Goal: Task Accomplishment & Management: Complete application form

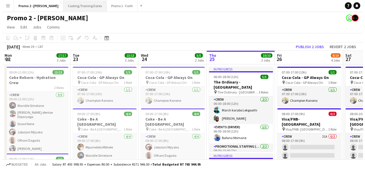
scroll to position [0, 234]
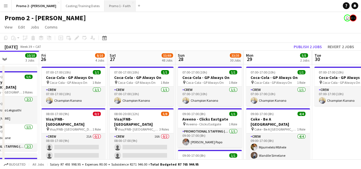
click at [104, 3] on button "Promo 1 - Faith Close" at bounding box center [119, 5] width 31 height 11
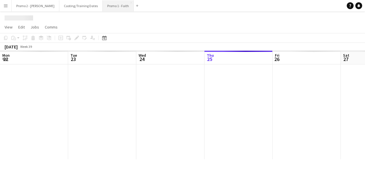
scroll to position [0, 136]
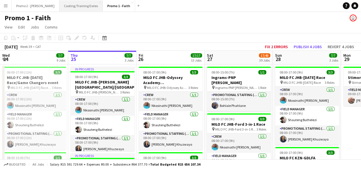
click at [59, 7] on button "Casting/Training Dates Close" at bounding box center [80, 5] width 43 height 11
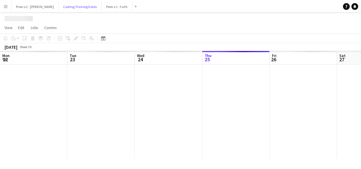
scroll to position [0, 136]
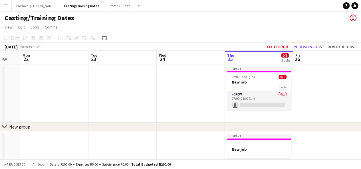
drag, startPoint x: 65, startPoint y: 89, endPoint x: 222, endPoint y: 85, distance: 157.0
click at [222, 85] on app-calendar-viewport "Sat 20 Sun 21 Mon 22 Tue 23 Wed 24 Thu 25 0/1 2 Jobs Fri 26 Sat 27 Sun 28 Mon 2…" at bounding box center [180, 110] width 361 height 119
click at [68, 57] on app-board-header-date "Mon 22" at bounding box center [55, 58] width 68 height 14
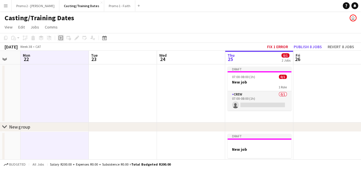
click at [61, 39] on icon "Add job" at bounding box center [60, 38] width 5 height 5
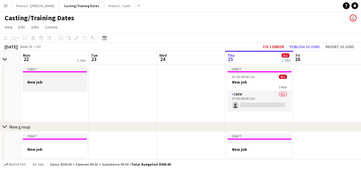
click at [47, 81] on h3 "New job" at bounding box center [55, 82] width 64 height 5
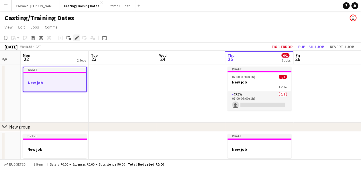
click at [80, 37] on div "Edit" at bounding box center [76, 38] width 7 height 7
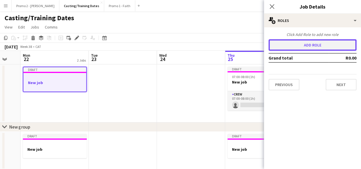
click at [327, 48] on button "Add role" at bounding box center [312, 44] width 88 height 11
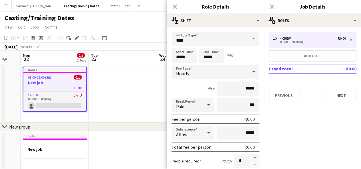
click at [249, 36] on span at bounding box center [253, 39] width 12 height 14
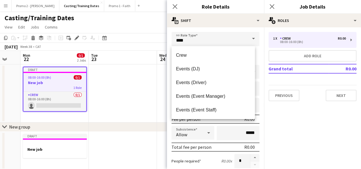
scroll to position [110, 0]
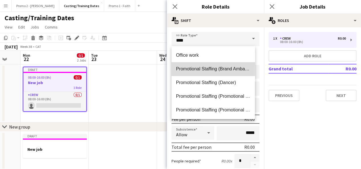
click at [227, 71] on span "Promotional Staffing (Brand Ambassadors)" at bounding box center [213, 68] width 74 height 5
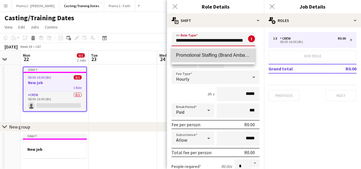
scroll to position [0, 0]
click at [215, 60] on mat-option "Promotional Staffing (Brand Ambassadors)" at bounding box center [213, 55] width 84 height 14
type input "**********"
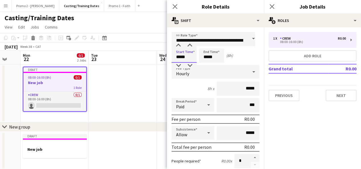
click at [180, 56] on input "*****" at bounding box center [183, 55] width 25 height 14
type input "*****"
click at [207, 56] on input "*****" at bounding box center [211, 55] width 25 height 14
type input "*****"
click at [251, 71] on icon at bounding box center [253, 71] width 7 height 11
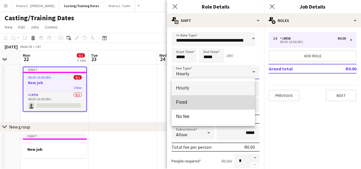
click at [237, 102] on span "Fixed" at bounding box center [213, 102] width 74 height 5
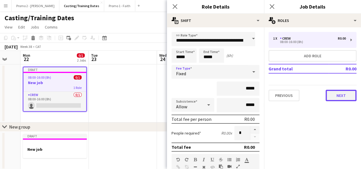
click at [343, 94] on button "Next" at bounding box center [341, 95] width 31 height 11
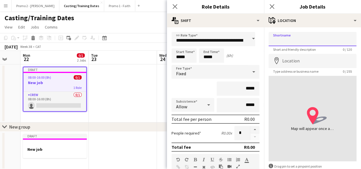
click at [280, 37] on input "Shortname" at bounding box center [312, 39] width 88 height 14
drag, startPoint x: 299, startPoint y: 40, endPoint x: 275, endPoint y: 41, distance: 24.0
click at [275, 41] on input "**********" at bounding box center [312, 39] width 88 height 14
drag, startPoint x: 272, startPoint y: 39, endPoint x: 337, endPoint y: 38, distance: 64.8
click at [337, 38] on input "**********" at bounding box center [312, 39] width 88 height 14
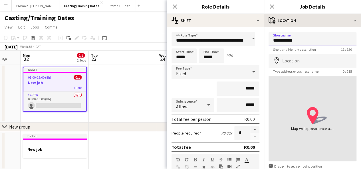
type input "**********"
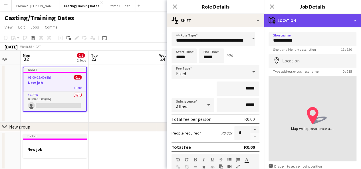
click at [290, 25] on div "maps-pin-1 Location" at bounding box center [312, 21] width 97 height 14
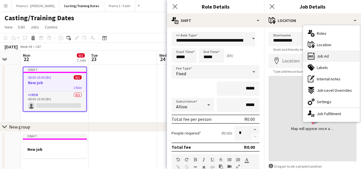
click at [326, 56] on span "Job Ad" at bounding box center [323, 56] width 12 height 5
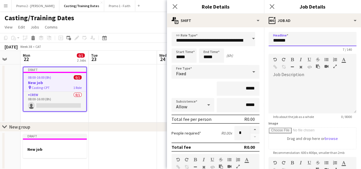
drag, startPoint x: 291, startPoint y: 42, endPoint x: 272, endPoint y: 42, distance: 18.8
click at [272, 42] on input "*******" at bounding box center [312, 39] width 88 height 14
paste input "****"
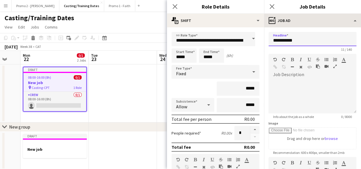
type input "**********"
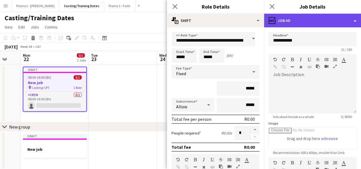
click at [297, 19] on div "ads-window Job Ad" at bounding box center [312, 21] width 97 height 14
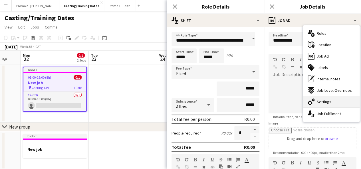
click at [326, 104] on span "Settings" at bounding box center [324, 101] width 15 height 5
type input "*******"
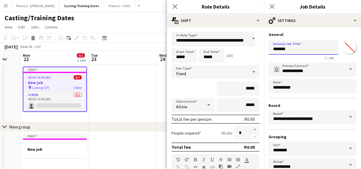
drag, startPoint x: 289, startPoint y: 50, endPoint x: 271, endPoint y: 50, distance: 18.0
click at [271, 50] on input "*******" at bounding box center [303, 48] width 70 height 14
paste input "****"
type input "**********"
click at [250, 128] on button "button" at bounding box center [254, 129] width 9 height 7
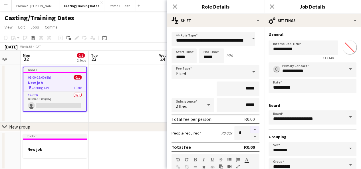
click at [250, 128] on button "button" at bounding box center [254, 129] width 9 height 7
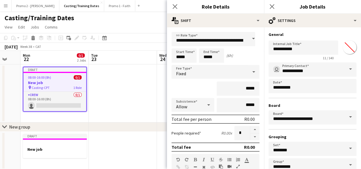
drag, startPoint x: 250, startPoint y: 128, endPoint x: 238, endPoint y: 133, distance: 13.2
click at [238, 133] on div "*" at bounding box center [246, 133] width 25 height 14
drag, startPoint x: 238, startPoint y: 133, endPoint x: 234, endPoint y: 134, distance: 3.8
click at [234, 134] on input "*" at bounding box center [242, 133] width 16 height 14
drag, startPoint x: 239, startPoint y: 133, endPoint x: 232, endPoint y: 133, distance: 7.1
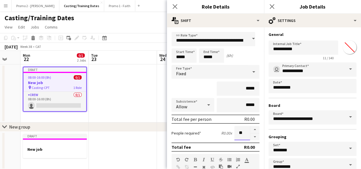
click at [234, 133] on input "**" at bounding box center [242, 133] width 16 height 14
type input "***"
click at [132, 88] on app-date-cell at bounding box center [123, 93] width 68 height 58
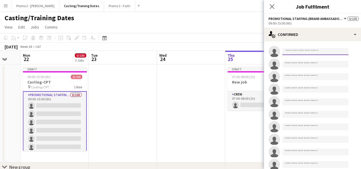
click at [292, 50] on input at bounding box center [315, 51] width 66 height 7
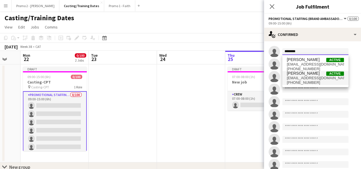
type input "********"
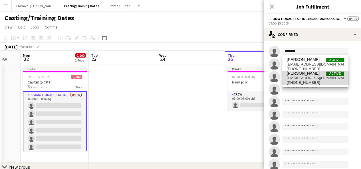
click at [310, 81] on span "+27766239508" at bounding box center [315, 82] width 57 height 5
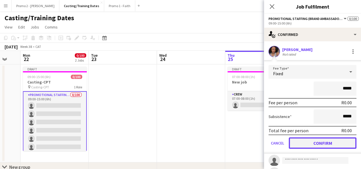
click at [321, 145] on button "Confirm" at bounding box center [323, 143] width 68 height 11
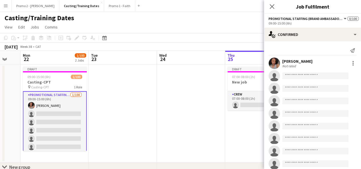
click at [276, 66] on app-user-avatar at bounding box center [273, 63] width 11 height 11
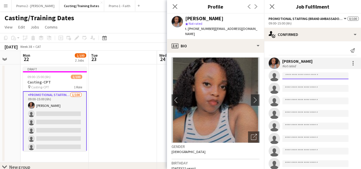
click at [297, 77] on input at bounding box center [315, 75] width 66 height 7
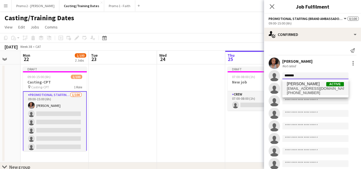
type input "*******"
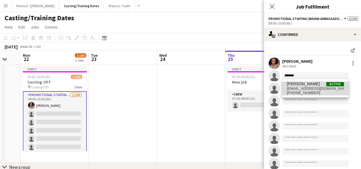
click at [305, 88] on span "nikhanyesitoza020909@gmail.com" at bounding box center [315, 88] width 57 height 5
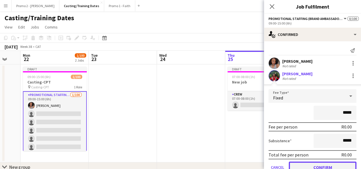
click at [327, 163] on button "Confirm" at bounding box center [323, 167] width 68 height 11
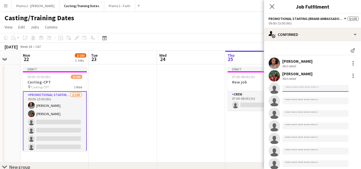
click at [309, 89] on input at bounding box center [315, 88] width 66 height 7
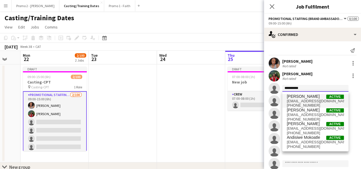
type input "**********"
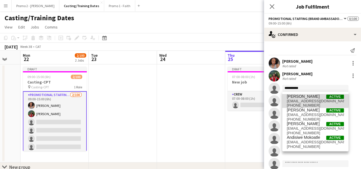
click at [309, 101] on span "mdzoboandisiwe@gmail.com" at bounding box center [315, 101] width 57 height 5
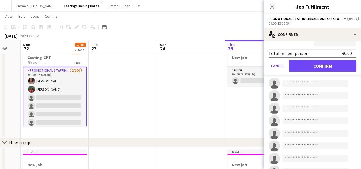
scroll to position [90, 0]
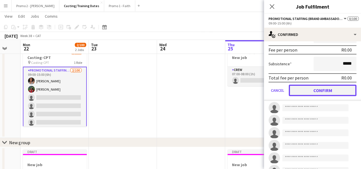
click at [329, 90] on button "Confirm" at bounding box center [323, 90] width 68 height 11
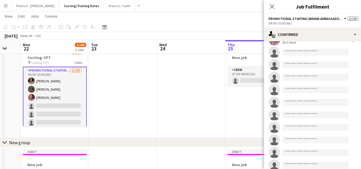
scroll to position [34, 0]
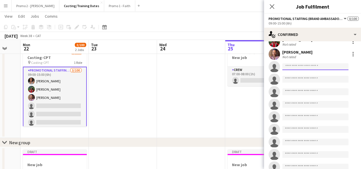
click at [307, 66] on input at bounding box center [315, 66] width 66 height 7
drag, startPoint x: 308, startPoint y: 66, endPoint x: 276, endPoint y: 69, distance: 32.1
click at [276, 69] on app-invite-slot "single-neutral-actions ********" at bounding box center [312, 66] width 97 height 11
drag, startPoint x: 302, startPoint y: 67, endPoint x: 280, endPoint y: 71, distance: 23.1
click at [280, 71] on app-invite-slot "single-neutral-actions ******" at bounding box center [312, 66] width 97 height 11
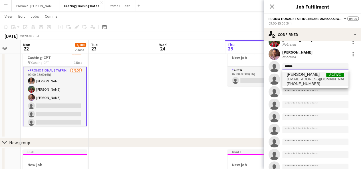
type input "******"
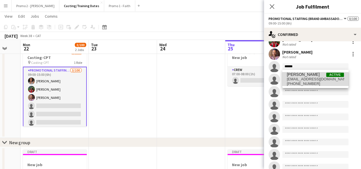
click at [314, 81] on span "mosasenosha14@gmail.com" at bounding box center [315, 79] width 57 height 5
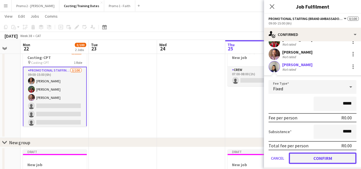
click at [329, 155] on button "Confirm" at bounding box center [323, 158] width 68 height 11
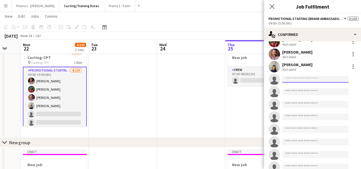
click at [306, 80] on input at bounding box center [315, 79] width 66 height 7
drag, startPoint x: 308, startPoint y: 81, endPoint x: 280, endPoint y: 79, distance: 27.4
click at [280, 79] on form "*********" at bounding box center [318, 79] width 76 height 7
type input "*"
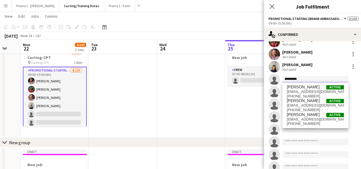
drag, startPoint x: 305, startPoint y: 78, endPoint x: 282, endPoint y: 80, distance: 22.6
click at [282, 80] on input "*********" at bounding box center [315, 79] width 66 height 7
type input "*****"
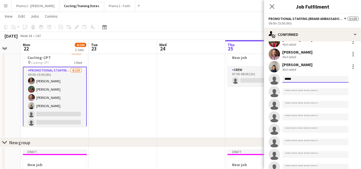
drag, startPoint x: 301, startPoint y: 78, endPoint x: 275, endPoint y: 80, distance: 26.6
click at [275, 80] on app-invite-slot "single-neutral-actions *****" at bounding box center [312, 79] width 97 height 11
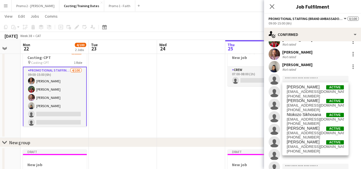
click at [35, 53] on app-board-header-date "Mon 22 4/100 2 Jobs" at bounding box center [55, 47] width 68 height 14
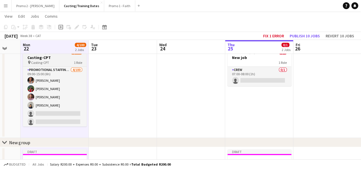
click at [35, 57] on h3 "Casting-CPT" at bounding box center [55, 57] width 64 height 5
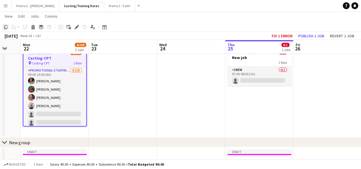
click at [6, 26] on icon "Copy" at bounding box center [5, 27] width 5 height 5
click at [116, 74] on app-date-cell at bounding box center [123, 89] width 68 height 98
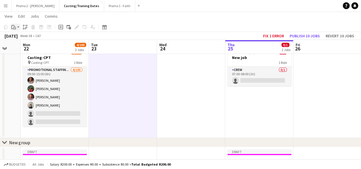
click at [18, 26] on app-action-btn "Paste" at bounding box center [15, 27] width 10 height 7
click at [28, 47] on link "Paste with crew Ctrl+Shift+V" at bounding box center [42, 47] width 54 height 5
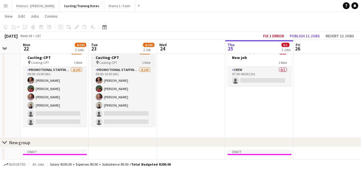
click at [110, 56] on h3 "Casting-CPT" at bounding box center [123, 57] width 64 height 5
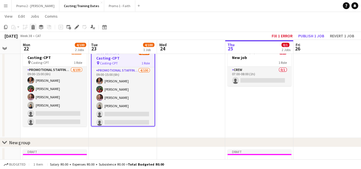
click at [33, 26] on icon at bounding box center [33, 25] width 4 height 1
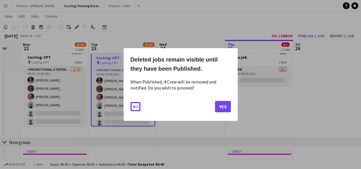
scroll to position [0, 0]
click at [223, 106] on button "Yes" at bounding box center [223, 106] width 16 height 11
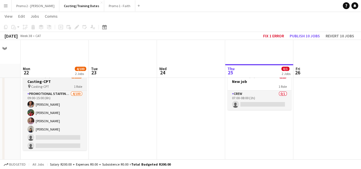
scroll to position [24, 0]
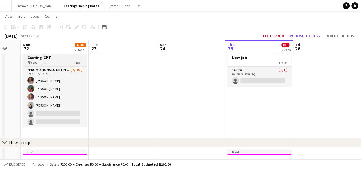
click at [35, 57] on h3 "Casting-CPT" at bounding box center [55, 57] width 64 height 5
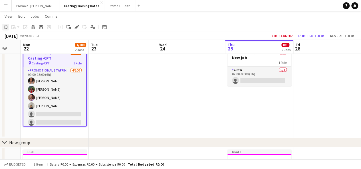
click at [5, 24] on div "Copy" at bounding box center [5, 27] width 7 height 7
click at [111, 75] on app-date-cell at bounding box center [123, 89] width 68 height 98
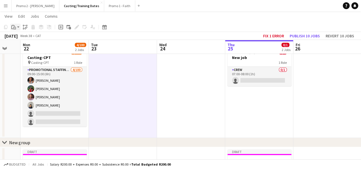
click at [18, 27] on app-action-btn "Paste" at bounding box center [15, 27] width 10 height 7
click at [30, 38] on link "Paste Ctrl+V" at bounding box center [42, 37] width 54 height 5
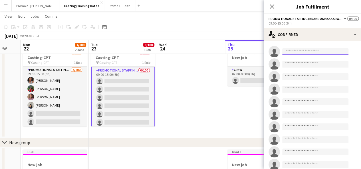
click at [289, 54] on input at bounding box center [315, 51] width 66 height 7
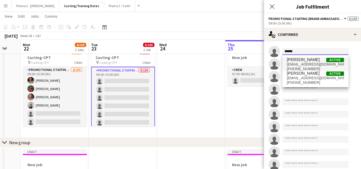
type input "*****"
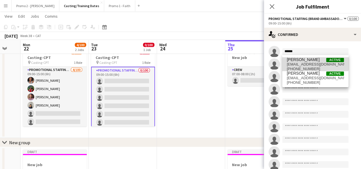
click at [299, 58] on span "Sammy Mihlali Mehlwana" at bounding box center [303, 59] width 33 height 5
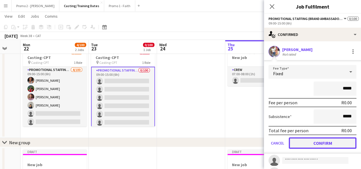
click at [320, 144] on button "Confirm" at bounding box center [323, 143] width 68 height 11
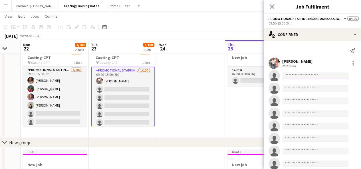
click at [296, 74] on input at bounding box center [315, 75] width 66 height 7
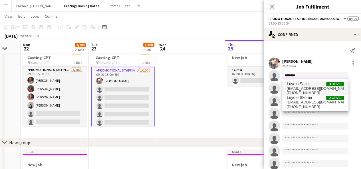
type input "********"
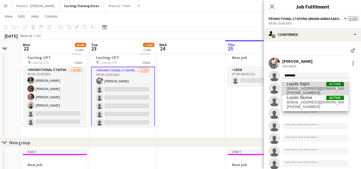
click at [306, 83] on span "Luyolo Sajini" at bounding box center [298, 84] width 23 height 5
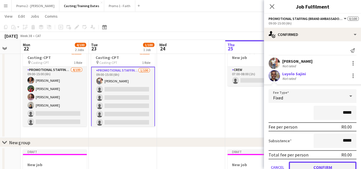
click at [328, 165] on button "Confirm" at bounding box center [323, 167] width 68 height 11
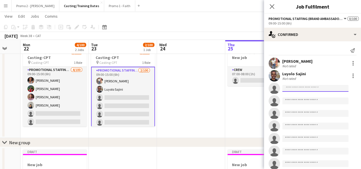
click at [303, 90] on input at bounding box center [315, 88] width 66 height 7
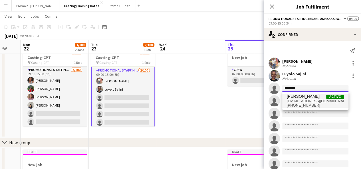
type input "********"
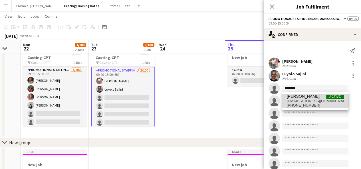
click at [300, 96] on span "Asiphe Pietersen" at bounding box center [303, 96] width 33 height 5
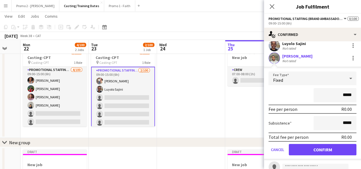
scroll to position [57, 0]
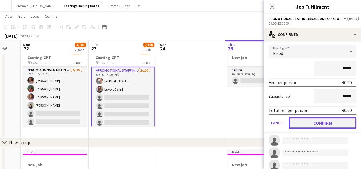
click at [325, 119] on button "Confirm" at bounding box center [323, 122] width 68 height 11
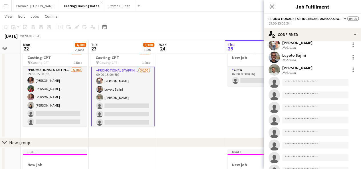
scroll to position [8, 0]
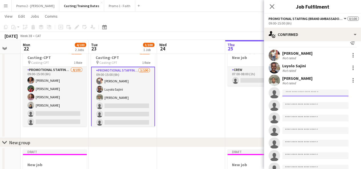
click at [302, 92] on input at bounding box center [315, 93] width 66 height 7
drag, startPoint x: 306, startPoint y: 90, endPoint x: 281, endPoint y: 93, distance: 24.5
click at [281, 93] on form "********" at bounding box center [318, 93] width 76 height 7
type input "*"
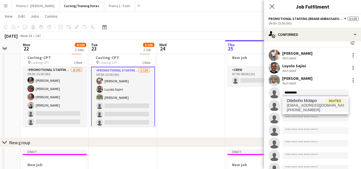
type input "********"
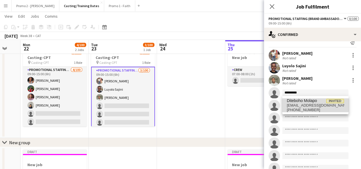
click at [306, 104] on span "molapoditeboho@gmail.com" at bounding box center [315, 105] width 57 height 5
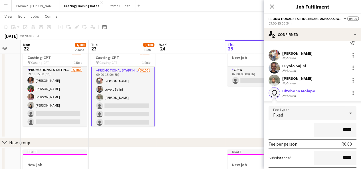
scroll to position [128, 0]
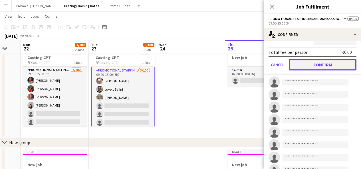
click at [336, 65] on button "Confirm" at bounding box center [323, 64] width 68 height 11
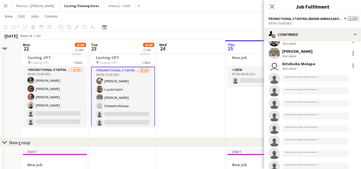
scroll to position [31, 0]
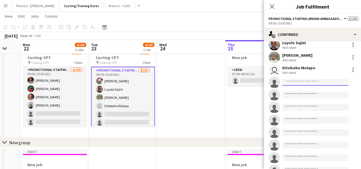
click at [304, 80] on input at bounding box center [315, 82] width 66 height 7
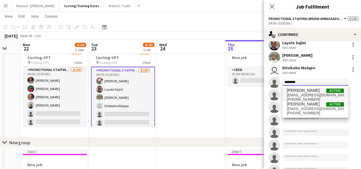
type input "*******"
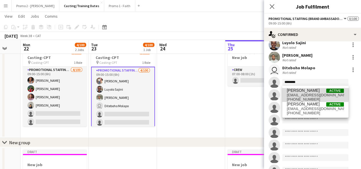
click at [303, 94] on span "dumela.yammy@gmail.com" at bounding box center [315, 95] width 57 height 5
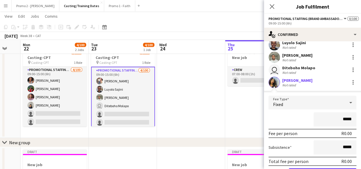
scroll to position [143, 0]
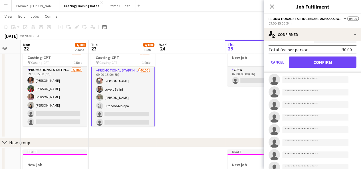
click at [332, 55] on form "Fee Type Fixed ***** Fee per person R0.00 Subsistence ***** Total fee per perso…" at bounding box center [312, 28] width 97 height 89
click at [331, 59] on button "Confirm" at bounding box center [323, 61] width 68 height 11
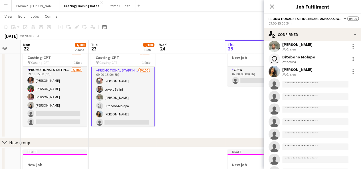
scroll to position [29, 0]
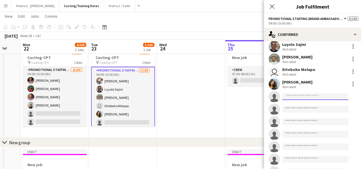
click at [293, 96] on input at bounding box center [315, 96] width 66 height 7
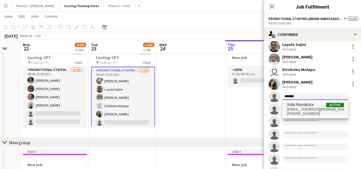
type input "*******"
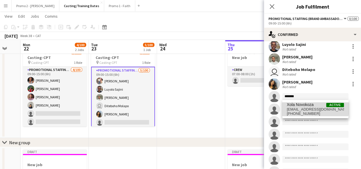
click at [306, 107] on span "xola.novokoza06@gmail.com" at bounding box center [315, 109] width 57 height 5
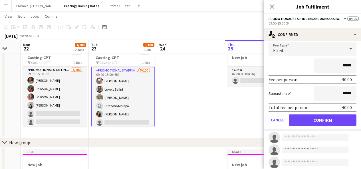
scroll to position [111, 0]
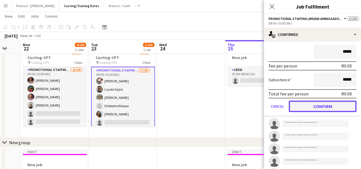
click at [328, 108] on button "Confirm" at bounding box center [323, 106] width 68 height 11
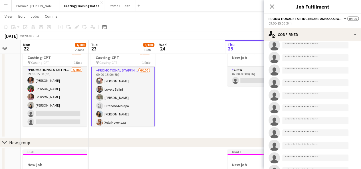
scroll to position [85, 0]
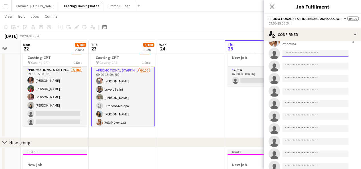
click at [316, 50] on input at bounding box center [315, 53] width 66 height 7
type input "*"
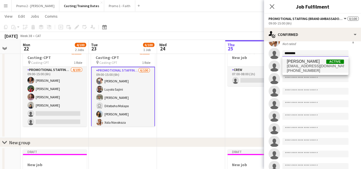
type input "********"
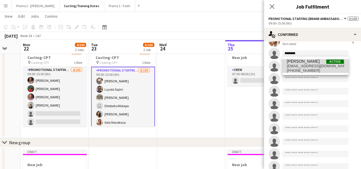
click at [304, 67] on span "ludweluluboso@gmail.com" at bounding box center [315, 66] width 57 height 5
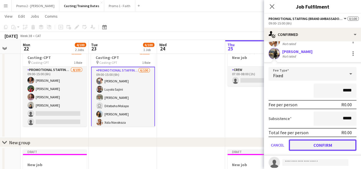
click at [320, 141] on button "Confirm" at bounding box center [323, 145] width 68 height 11
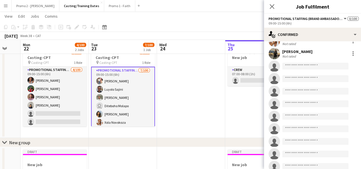
click at [201, 78] on app-date-cell at bounding box center [191, 89] width 68 height 98
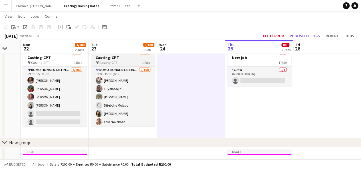
click at [106, 55] on h3 "Casting-CPT" at bounding box center [123, 57] width 64 height 5
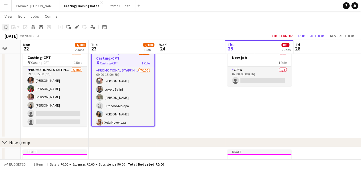
click at [5, 27] on icon "Copy" at bounding box center [5, 27] width 5 height 5
click at [240, 92] on app-date-cell "Draft 07:00-08:00 (1h) 0/1 New job 1 Role Crew 0/1 07:00-08:00 (1h) single-neut…" at bounding box center [259, 89] width 68 height 98
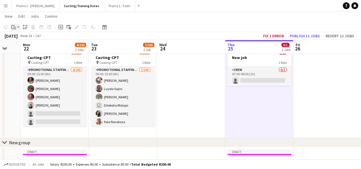
click at [19, 27] on app-action-btn "Paste" at bounding box center [15, 27] width 10 height 7
click at [29, 38] on link "Paste Ctrl+V" at bounding box center [42, 37] width 54 height 5
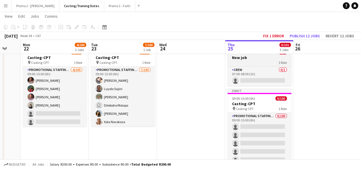
click at [254, 59] on h3 "New job" at bounding box center [259, 57] width 64 height 5
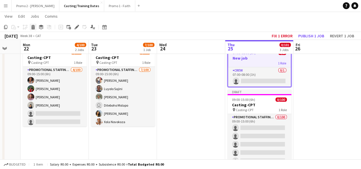
click at [33, 25] on div "Delete" at bounding box center [33, 27] width 7 height 7
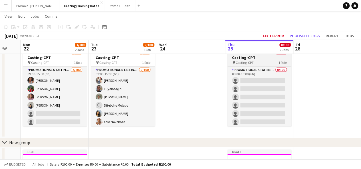
click at [240, 54] on span "09:00-15:00 (6h)" at bounding box center [243, 52] width 23 height 4
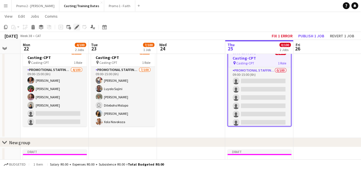
click at [75, 28] on icon "Edit" at bounding box center [76, 27] width 5 height 5
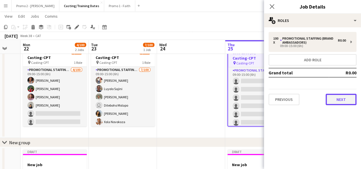
click at [343, 97] on button "Next" at bounding box center [341, 99] width 31 height 11
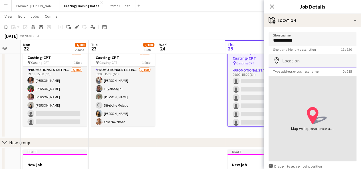
click at [284, 60] on input "Location" at bounding box center [312, 61] width 88 height 14
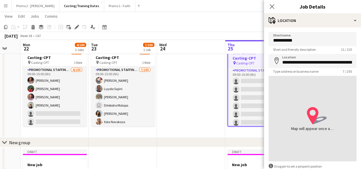
type input "**********"
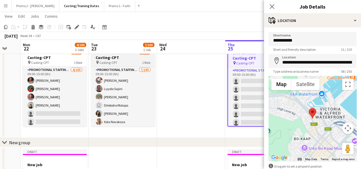
click at [112, 58] on h3 "Casting-CPT" at bounding box center [123, 57] width 64 height 5
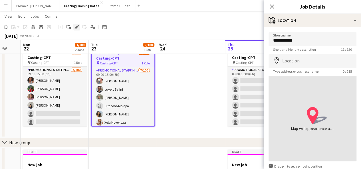
click at [75, 25] on div "Edit" at bounding box center [76, 27] width 7 height 7
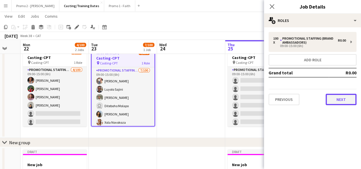
click at [335, 97] on button "Next" at bounding box center [341, 99] width 31 height 11
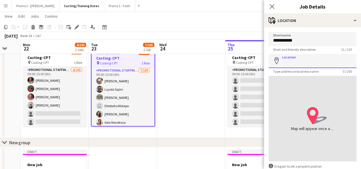
click at [306, 60] on input "Location" at bounding box center [312, 61] width 88 height 14
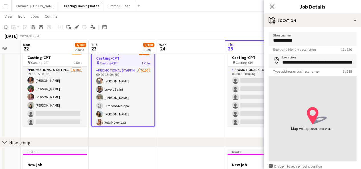
type input "**********"
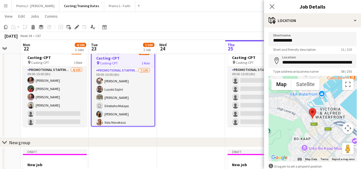
click at [188, 76] on app-date-cell at bounding box center [191, 89] width 68 height 98
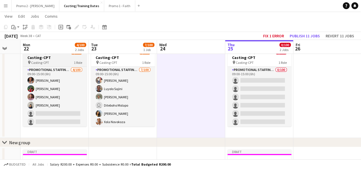
click at [53, 64] on div "pin Casting-CPT 1 Role" at bounding box center [55, 62] width 64 height 5
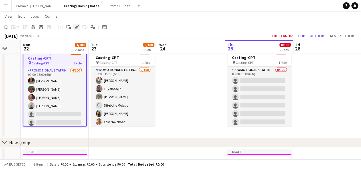
click at [76, 25] on icon "Edit" at bounding box center [76, 27] width 5 height 5
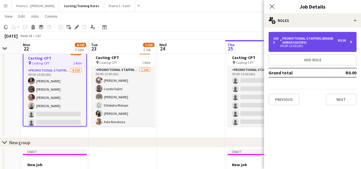
click at [304, 44] on div "Promotional Staffing (Brand Ambassadors)" at bounding box center [309, 41] width 58 height 8
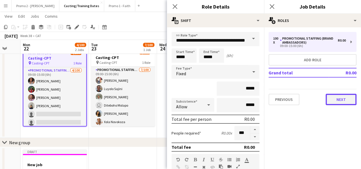
click at [348, 98] on button "Next" at bounding box center [341, 99] width 31 height 11
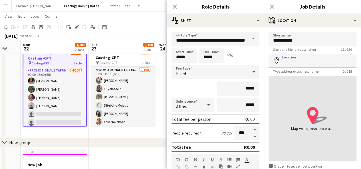
click at [302, 61] on input "Location" at bounding box center [312, 61] width 88 height 14
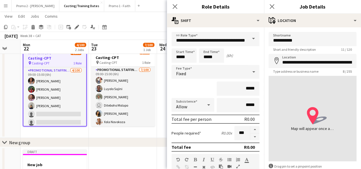
type input "**********"
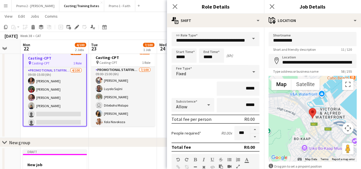
click at [157, 132] on app-date-cell at bounding box center [191, 89] width 68 height 98
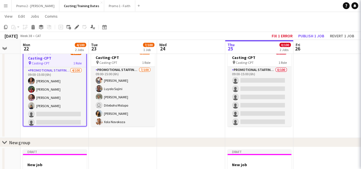
click at [157, 132] on app-date-cell at bounding box center [191, 89] width 68 height 98
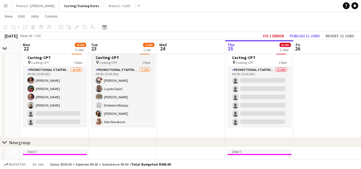
click at [106, 60] on span "Casting-CPT" at bounding box center [108, 62] width 18 height 4
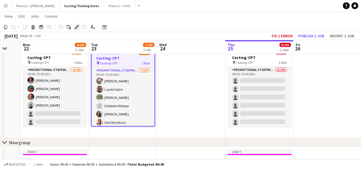
click at [77, 25] on icon "Edit" at bounding box center [76, 27] width 5 height 5
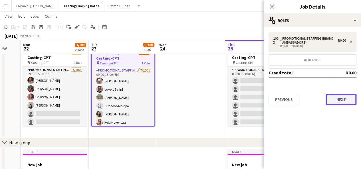
click at [341, 100] on button "Next" at bounding box center [341, 99] width 31 height 11
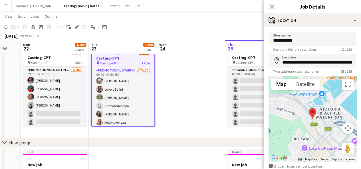
click at [197, 89] on app-date-cell at bounding box center [191, 89] width 68 height 98
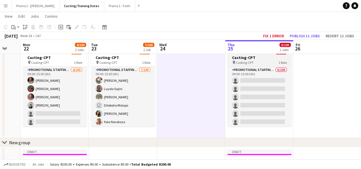
click at [251, 58] on h3 "Casting-CPT" at bounding box center [259, 57] width 64 height 5
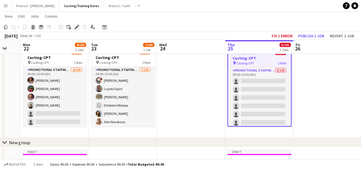
click at [77, 27] on icon at bounding box center [76, 27] width 3 height 3
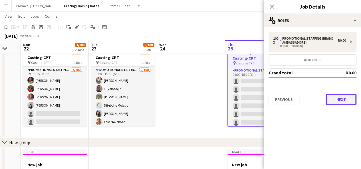
click at [347, 96] on button "Next" at bounding box center [341, 99] width 31 height 11
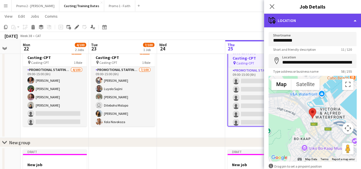
click at [303, 22] on div "maps-pin-1 Location" at bounding box center [312, 21] width 97 height 14
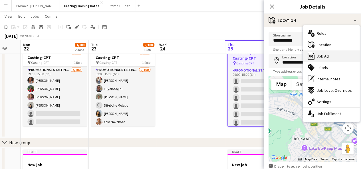
click at [331, 50] on div "ads-window Job Ad" at bounding box center [331, 55] width 56 height 11
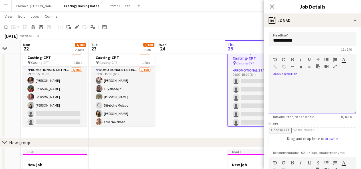
click at [291, 76] on div at bounding box center [312, 94] width 88 height 38
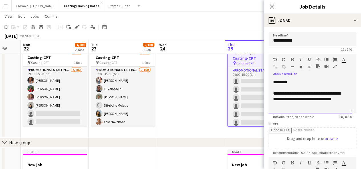
scroll to position [6, 0]
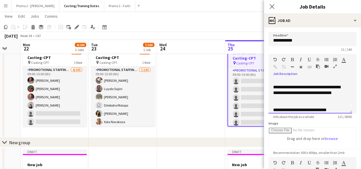
click at [325, 108] on div "**********" at bounding box center [308, 110] width 70 height 6
click at [342, 110] on div "**********" at bounding box center [308, 110] width 70 height 6
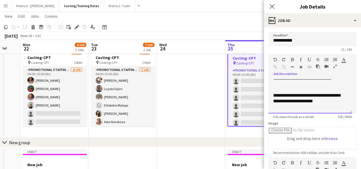
scroll to position [27, 0]
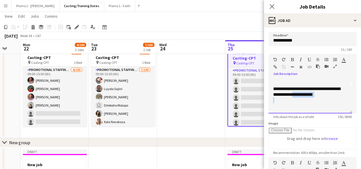
drag, startPoint x: 304, startPoint y: 95, endPoint x: 332, endPoint y: 98, distance: 28.9
click at [332, 98] on div "**********" at bounding box center [310, 96] width 84 height 34
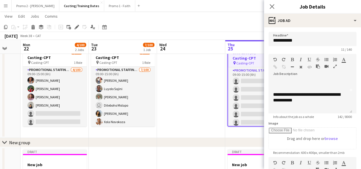
click at [200, 121] on app-date-cell at bounding box center [191, 89] width 68 height 98
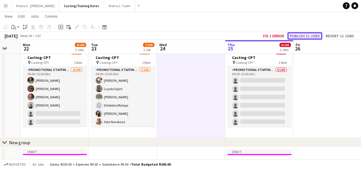
click at [320, 36] on button "Publish 11 jobs" at bounding box center [304, 35] width 35 height 7
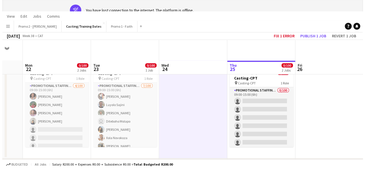
scroll to position [0, 0]
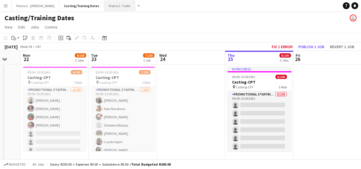
click at [104, 8] on button "Promo 1 - Faith Close" at bounding box center [119, 5] width 31 height 11
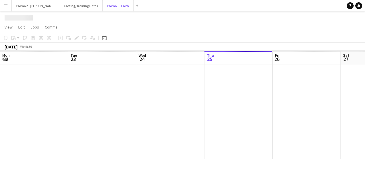
scroll to position [0, 136]
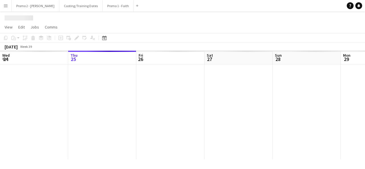
click at [3, 5] on app-icon "Menu" at bounding box center [5, 5] width 5 height 5
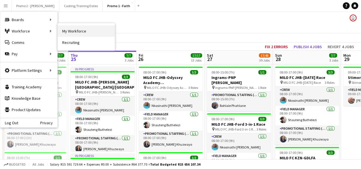
click at [68, 28] on link "My Workforce" at bounding box center [86, 30] width 57 height 11
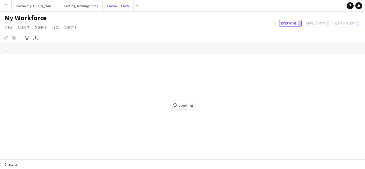
drag, startPoint x: 92, startPoint y: 5, endPoint x: 9, endPoint y: 9, distance: 83.7
click at [9, 9] on app-navbar "Menu Boards Boards Boards All jobs Status Workforce Workforce My Workforce Recr…" at bounding box center [182, 5] width 365 height 11
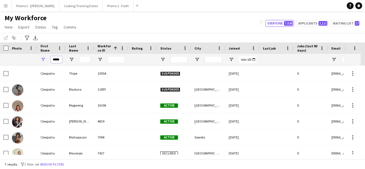
drag, startPoint x: 61, startPoint y: 58, endPoint x: 46, endPoint y: 66, distance: 16.6
click at [46, 66] on div "Workforce Details Photo First Name" at bounding box center [182, 101] width 365 height 117
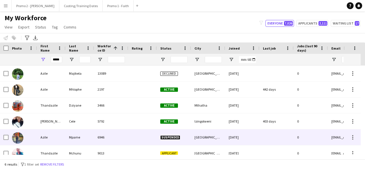
click at [87, 135] on div "Mpame" at bounding box center [80, 138] width 29 height 16
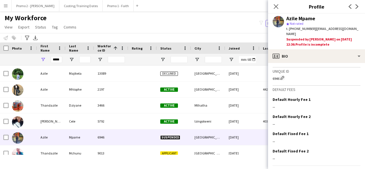
scroll to position [252, 0]
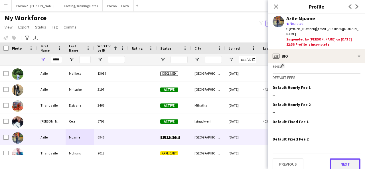
click at [337, 159] on button "Next" at bounding box center [345, 164] width 31 height 11
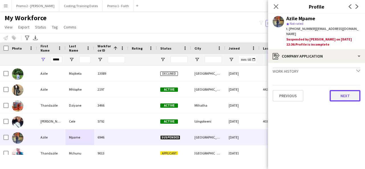
click at [351, 90] on button "Next" at bounding box center [345, 95] width 31 height 11
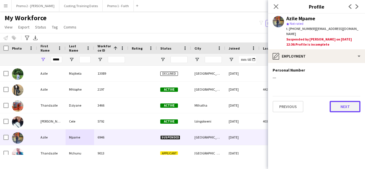
click at [350, 101] on button "Next" at bounding box center [345, 106] width 31 height 11
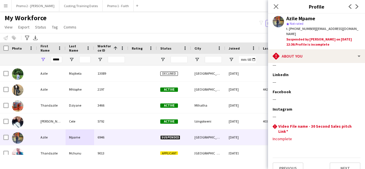
scroll to position [74, 0]
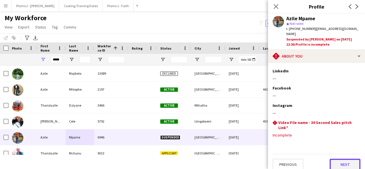
click at [342, 159] on button "Next" at bounding box center [345, 164] width 31 height 11
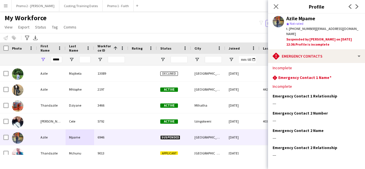
scroll to position [31, 0]
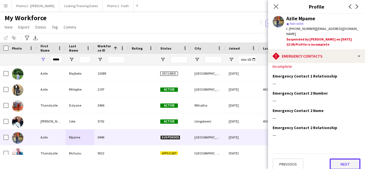
click at [344, 159] on button "Next" at bounding box center [345, 164] width 31 height 11
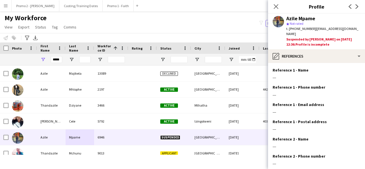
scroll to position [63, 0]
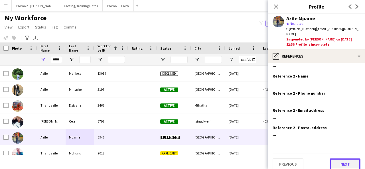
click at [346, 159] on button "Next" at bounding box center [345, 164] width 31 height 11
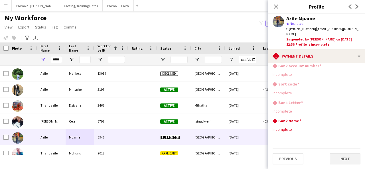
scroll to position [0, 0]
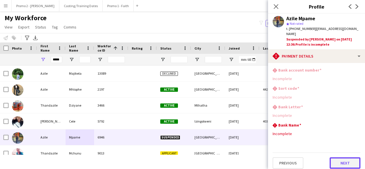
click at [349, 157] on button "Next" at bounding box center [345, 162] width 31 height 11
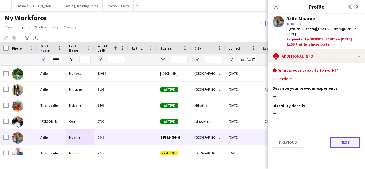
click at [347, 137] on button "Next" at bounding box center [345, 142] width 31 height 11
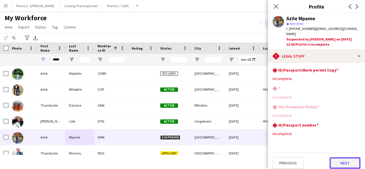
click at [346, 157] on button "Next" at bounding box center [345, 162] width 31 height 11
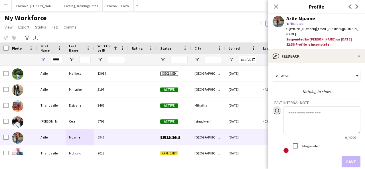
scroll to position [25, 0]
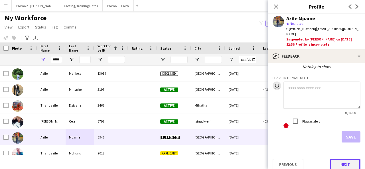
click at [339, 160] on button "Next" at bounding box center [345, 164] width 31 height 11
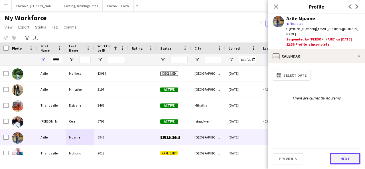
click at [348, 159] on button "Next" at bounding box center [345, 158] width 31 height 11
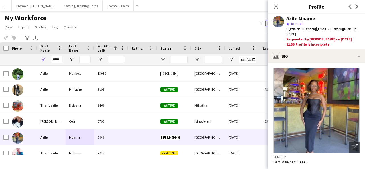
click at [315, 97] on img at bounding box center [317, 111] width 88 height 86
drag, startPoint x: 59, startPoint y: 60, endPoint x: 56, endPoint y: 60, distance: 3.5
click at [56, 60] on input "*****" at bounding box center [56, 59] width 11 height 7
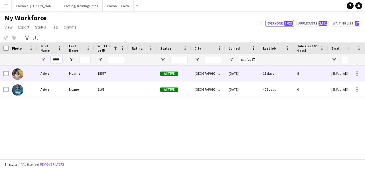
type input "*****"
click at [77, 74] on div "Mpame" at bounding box center [80, 74] width 29 height 16
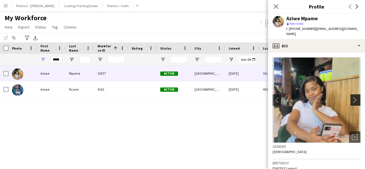
click at [353, 97] on app-icon "chevron-right" at bounding box center [356, 100] width 9 height 6
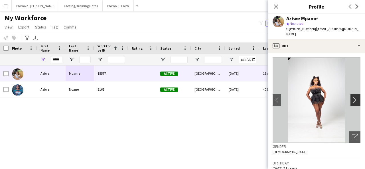
click at [352, 97] on app-icon "chevron-right" at bounding box center [356, 100] width 9 height 6
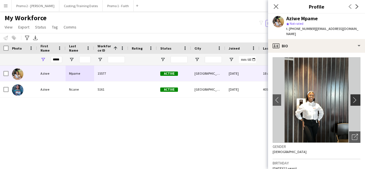
click at [352, 97] on app-icon "chevron-right" at bounding box center [356, 100] width 9 height 6
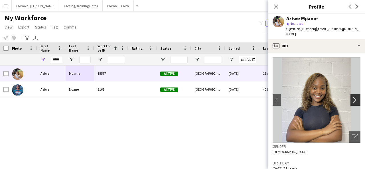
click at [352, 97] on app-icon "chevron-right" at bounding box center [356, 100] width 9 height 6
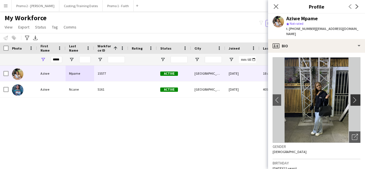
click at [352, 97] on app-icon "chevron-right" at bounding box center [356, 100] width 9 height 6
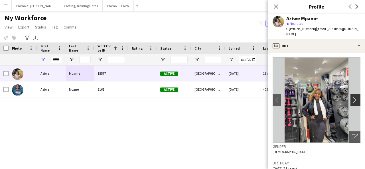
click at [352, 97] on app-icon "chevron-right" at bounding box center [356, 100] width 9 height 6
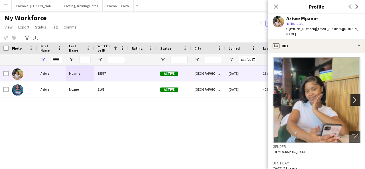
click at [352, 97] on app-icon "chevron-right" at bounding box center [356, 100] width 9 height 6
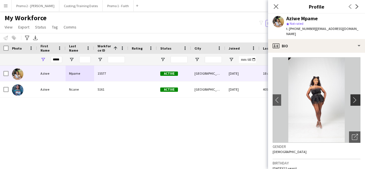
click at [352, 97] on app-icon "chevron-right" at bounding box center [356, 100] width 9 height 6
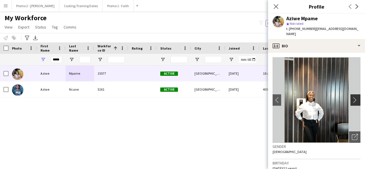
click at [352, 97] on app-icon "chevron-right" at bounding box center [356, 100] width 9 height 6
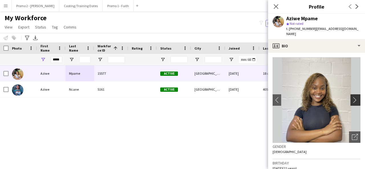
click at [352, 97] on app-icon "chevron-right" at bounding box center [356, 100] width 9 height 6
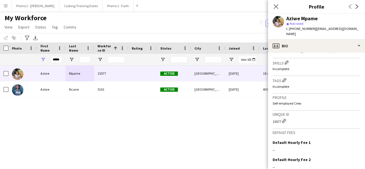
scroll to position [268, 0]
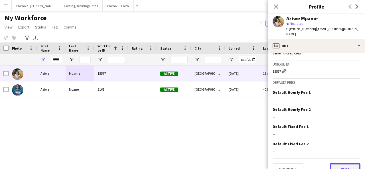
click at [345, 163] on button "Next" at bounding box center [345, 168] width 31 height 11
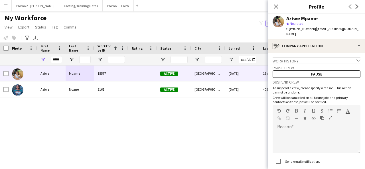
scroll to position [35, 0]
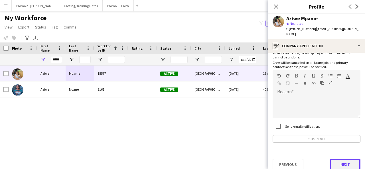
click at [348, 161] on button "Next" at bounding box center [345, 164] width 31 height 11
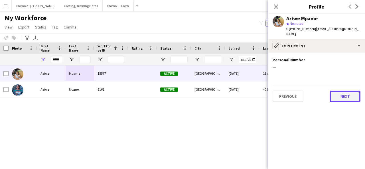
click at [357, 92] on button "Next" at bounding box center [345, 96] width 31 height 11
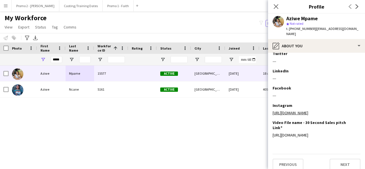
scroll to position [79, 0]
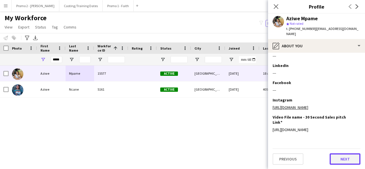
click at [344, 157] on button "Next" at bounding box center [345, 158] width 31 height 11
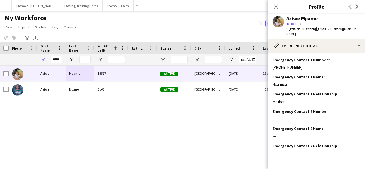
scroll to position [18, 0]
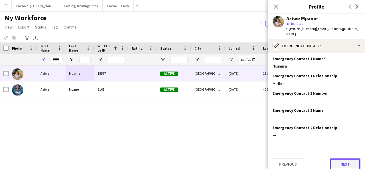
click at [346, 159] on button "Next" at bounding box center [345, 164] width 31 height 11
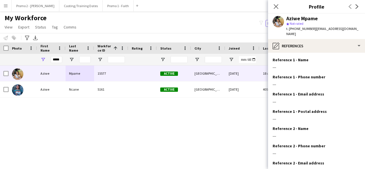
scroll to position [52, 0]
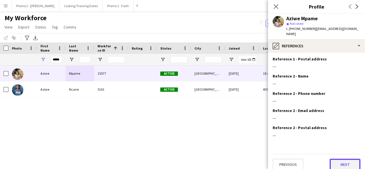
click at [347, 159] on button "Next" at bounding box center [345, 164] width 31 height 11
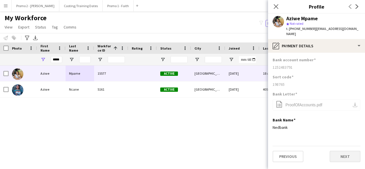
scroll to position [0, 0]
drag, startPoint x: 341, startPoint y: 162, endPoint x: 343, endPoint y: 150, distance: 12.1
click at [343, 150] on app-section-data-types "Bank account number 1252483791 Sort code 198765 Bank Letter office-file-sheet P…" at bounding box center [316, 111] width 97 height 116
click at [343, 151] on button "Next" at bounding box center [345, 156] width 31 height 11
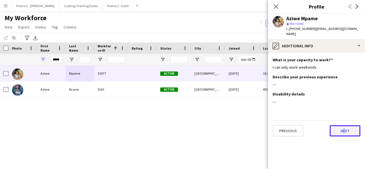
click at [347, 129] on button "Next" at bounding box center [345, 130] width 31 height 11
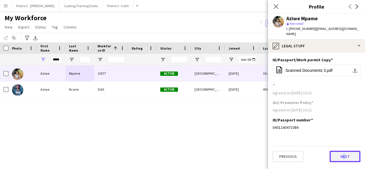
click at [342, 151] on button "Next" at bounding box center [345, 156] width 31 height 11
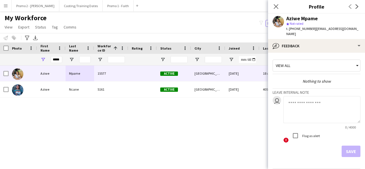
scroll to position [14, 0]
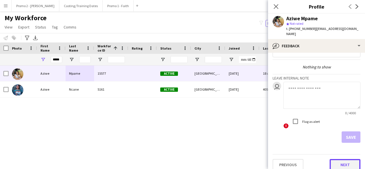
click at [340, 159] on button "Next" at bounding box center [345, 164] width 31 height 11
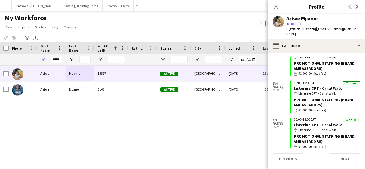
scroll to position [210, 0]
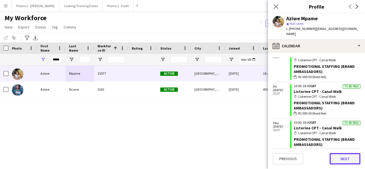
click at [352, 161] on button "Next" at bounding box center [345, 158] width 31 height 11
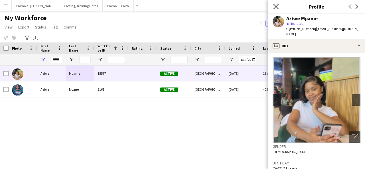
click at [275, 7] on icon "Close pop-in" at bounding box center [275, 6] width 5 height 5
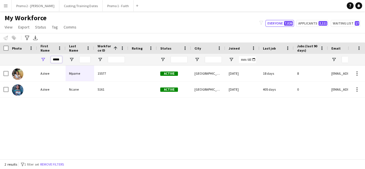
drag, startPoint x: 53, startPoint y: 60, endPoint x: 107, endPoint y: 50, distance: 54.4
click at [107, 50] on div "Workforce Details Photo First Name 1" at bounding box center [305, 54] width 610 height 23
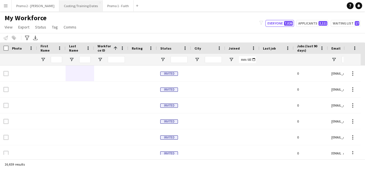
click at [62, 8] on button "Casting/Training Dates Close" at bounding box center [80, 5] width 43 height 11
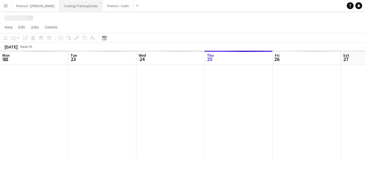
scroll to position [0, 136]
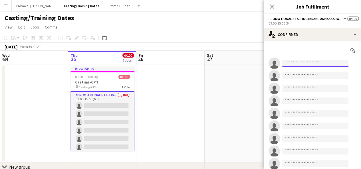
click at [290, 65] on input at bounding box center [315, 63] width 66 height 7
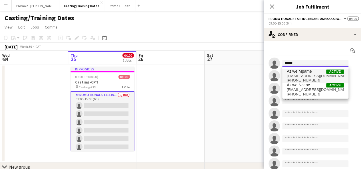
type input "*****"
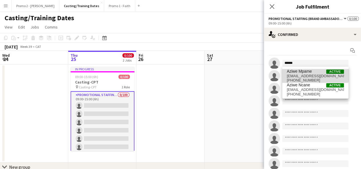
click at [305, 72] on span "Aziwe Mpame" at bounding box center [299, 71] width 25 height 5
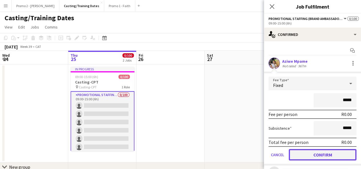
click at [326, 153] on button "Confirm" at bounding box center [323, 154] width 68 height 11
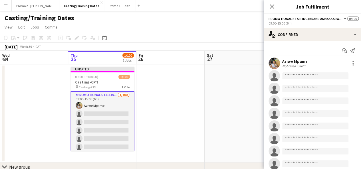
click at [240, 109] on app-date-cell at bounding box center [239, 113] width 68 height 98
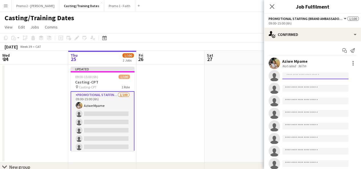
click at [312, 75] on input at bounding box center [315, 75] width 66 height 7
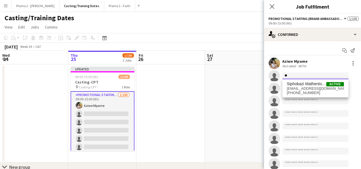
type input "*"
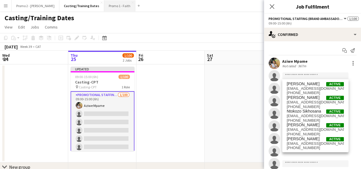
click at [104, 4] on button "Promo 1 - Faith Close" at bounding box center [119, 5] width 31 height 11
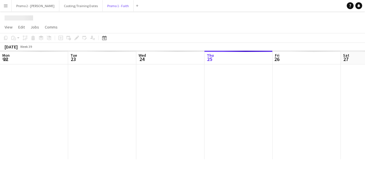
scroll to position [0, 136]
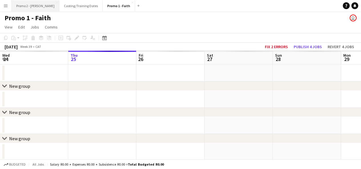
click at [28, 3] on button "Promo 2 - Mel Close" at bounding box center [36, 5] width 48 height 11
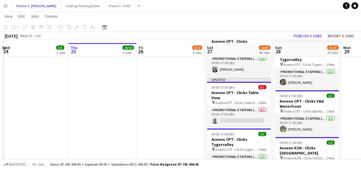
scroll to position [580, 0]
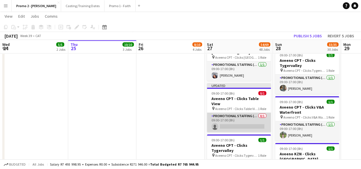
click at [229, 113] on app-card-role "Promotional Staffing (Brand Ambassadors) 0/1 09:00-17:00 (8h) single-neutral-ac…" at bounding box center [239, 122] width 64 height 19
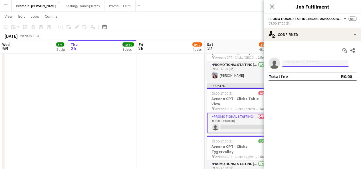
click at [310, 62] on input at bounding box center [315, 63] width 66 height 7
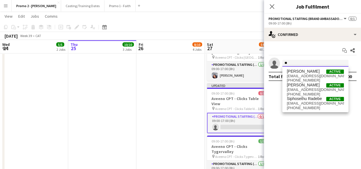
type input "*"
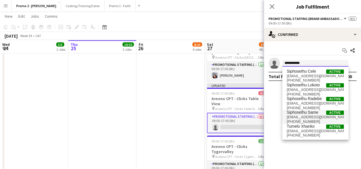
type input "**********"
click at [295, 112] on span "Siphosethu Same" at bounding box center [303, 112] width 32 height 5
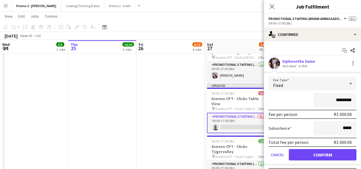
click at [336, 161] on form "Fee Type Fixed ********* Fee per person R1 000.00 Subsistence ***** Total fee p…" at bounding box center [312, 121] width 97 height 89
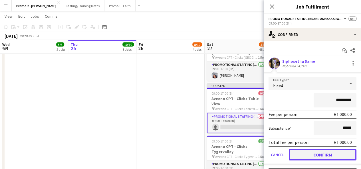
click at [327, 155] on button "Confirm" at bounding box center [323, 154] width 68 height 11
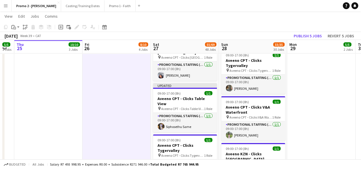
drag, startPoint x: 326, startPoint y: 116, endPoint x: 271, endPoint y: 117, distance: 55.1
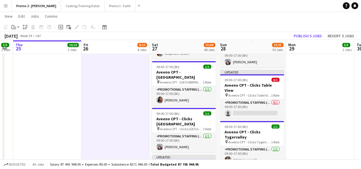
scroll to position [491, 0]
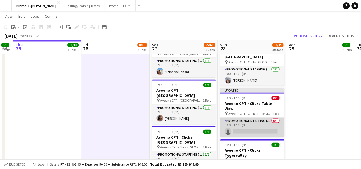
click at [262, 118] on app-card-role "Promotional Staffing (Brand Ambassadors) 0/1 09:00-17:00 (8h) single-neutral-ac…" at bounding box center [252, 127] width 64 height 19
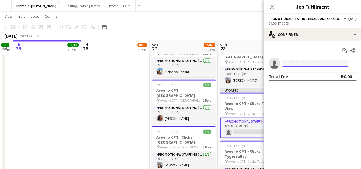
click at [312, 65] on input at bounding box center [315, 63] width 66 height 7
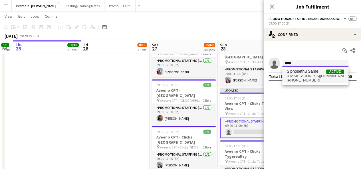
type input "****"
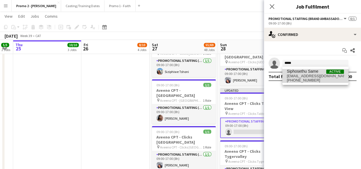
click at [310, 72] on span "Siphosethu Same" at bounding box center [303, 71] width 32 height 5
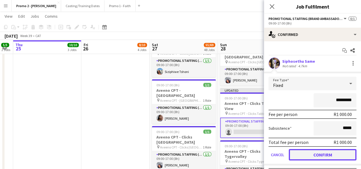
click at [323, 158] on button "Confirm" at bounding box center [323, 154] width 68 height 11
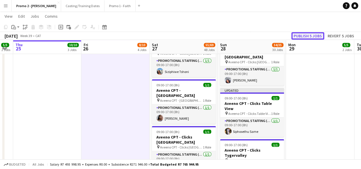
click at [314, 35] on button "Publish 5 jobs" at bounding box center [307, 35] width 33 height 7
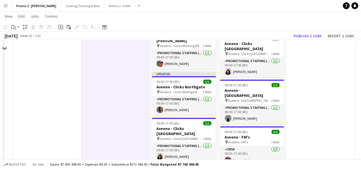
scroll to position [240, 0]
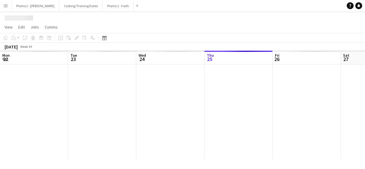
scroll to position [0, 136]
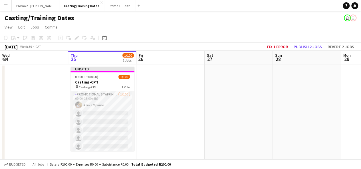
click at [7, 6] on app-icon "Menu" at bounding box center [5, 5] width 5 height 5
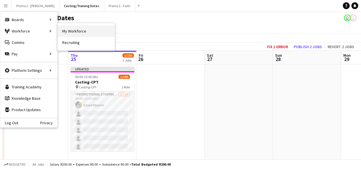
click at [78, 32] on link "My Workforce" at bounding box center [86, 30] width 57 height 11
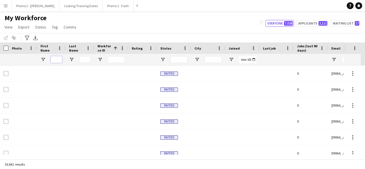
click at [58, 60] on input "First Name Filter Input" at bounding box center [56, 59] width 11 height 7
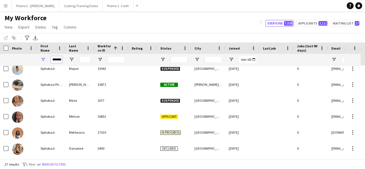
scroll to position [163, 0]
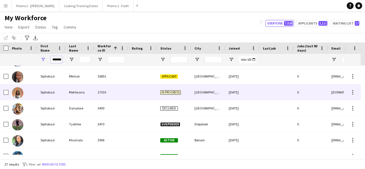
type input "*********"
click at [94, 87] on div "17010" at bounding box center [111, 92] width 34 height 16
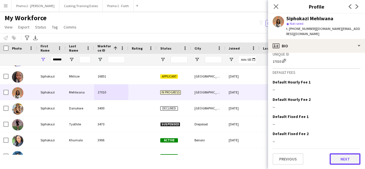
click at [352, 159] on button "Next" at bounding box center [345, 158] width 31 height 11
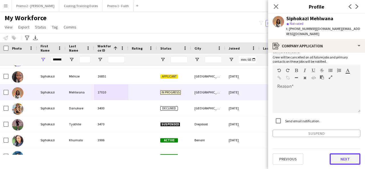
click at [347, 157] on button "Next" at bounding box center [345, 158] width 31 height 11
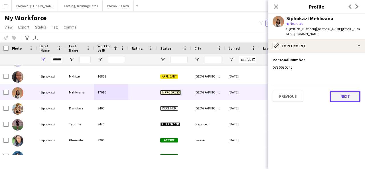
click at [351, 92] on button "Next" at bounding box center [345, 96] width 31 height 11
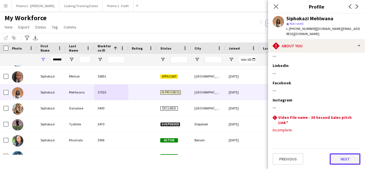
click at [346, 161] on button "Next" at bounding box center [345, 158] width 31 height 11
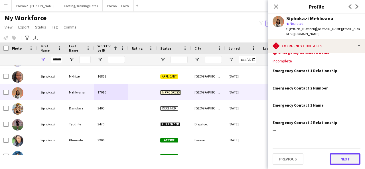
click at [340, 161] on button "Next" at bounding box center [345, 158] width 31 height 11
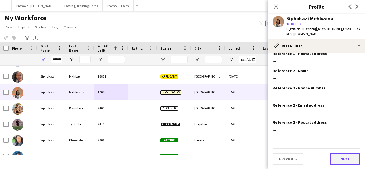
click at [347, 164] on button "Next" at bounding box center [345, 158] width 31 height 11
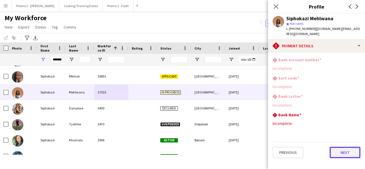
click at [339, 154] on button "Next" at bounding box center [345, 152] width 31 height 11
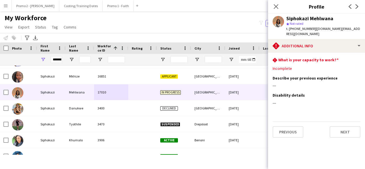
click at [351, 142] on app-section-data-types "rhombus-alert What is your capacity to work? Edit this field Incomplete Describ…" at bounding box center [316, 111] width 97 height 116
drag, startPoint x: 53, startPoint y: 59, endPoint x: 120, endPoint y: 56, distance: 67.1
click at [111, 57] on div "*********" at bounding box center [305, 59] width 610 height 11
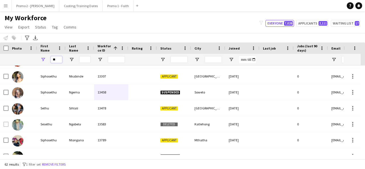
type input "*"
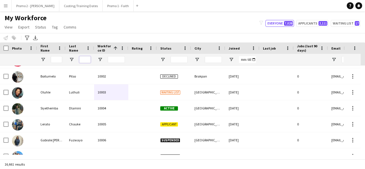
click at [84, 58] on input "Last Name Filter Input" at bounding box center [84, 59] width 11 height 7
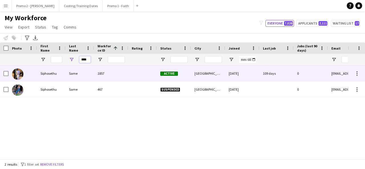
type input "****"
click at [87, 74] on div "Same" at bounding box center [80, 74] width 29 height 16
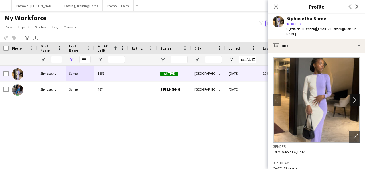
click at [353, 97] on app-icon "chevron-right" at bounding box center [356, 100] width 9 height 6
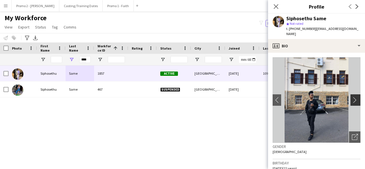
click at [352, 97] on app-icon "chevron-right" at bounding box center [356, 100] width 9 height 6
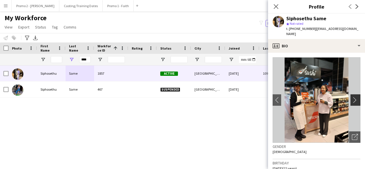
click at [352, 97] on app-icon "chevron-right" at bounding box center [356, 100] width 9 height 6
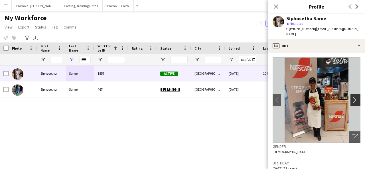
click at [352, 97] on app-icon "chevron-right" at bounding box center [356, 100] width 9 height 6
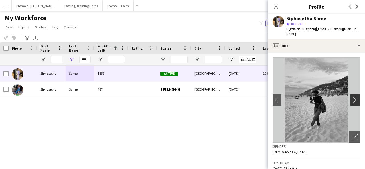
click at [352, 97] on app-icon "chevron-right" at bounding box center [356, 100] width 9 height 6
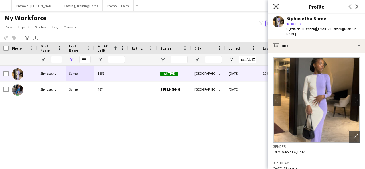
click at [276, 7] on icon "Close pop-in" at bounding box center [275, 6] width 5 height 5
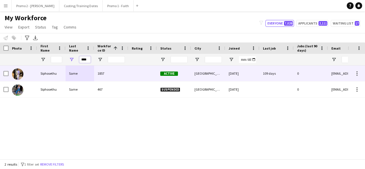
drag, startPoint x: 81, startPoint y: 59, endPoint x: 147, endPoint y: 66, distance: 66.0
click at [147, 66] on div "Workforce Details Photo First Name" at bounding box center [182, 101] width 365 height 117
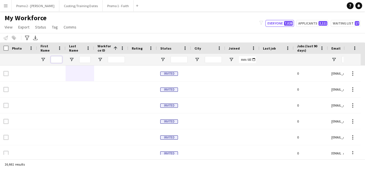
click at [55, 59] on input "First Name Filter Input" at bounding box center [56, 59] width 11 height 7
type input "*********"
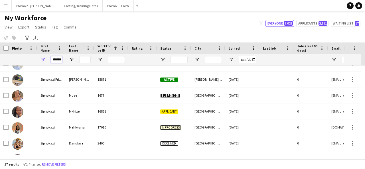
scroll to position [158, 0]
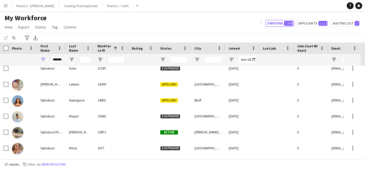
scroll to position [106, 0]
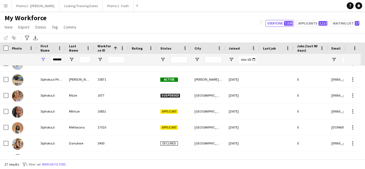
drag, startPoint x: 365, startPoint y: 78, endPoint x: 365, endPoint y: 107, distance: 28.5
click at [365, 107] on div at bounding box center [363, 110] width 4 height 89
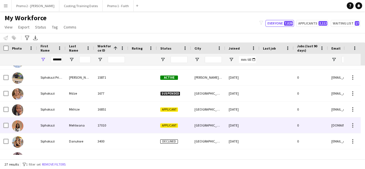
click at [70, 121] on div "Mehlwana" at bounding box center [80, 126] width 29 height 16
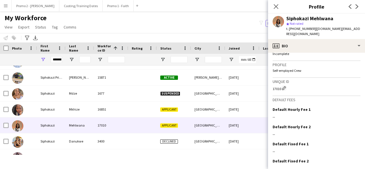
scroll to position [255, 0]
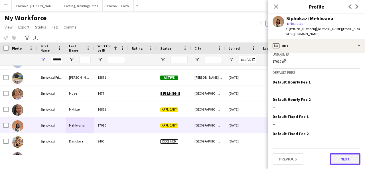
click at [342, 161] on button "Next" at bounding box center [345, 158] width 31 height 11
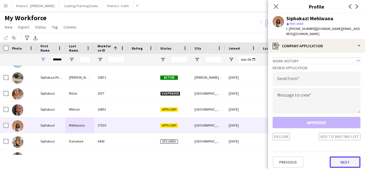
click at [346, 161] on button "Next" at bounding box center [345, 162] width 31 height 11
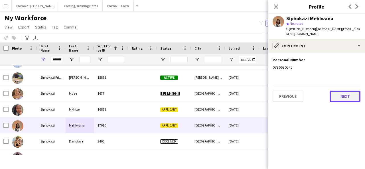
click at [345, 99] on button "Next" at bounding box center [345, 96] width 31 height 11
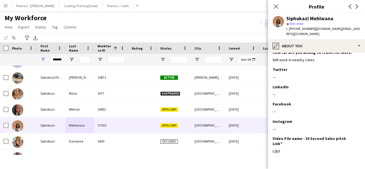
scroll to position [99, 0]
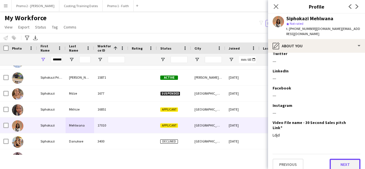
click at [347, 162] on button "Next" at bounding box center [345, 164] width 31 height 11
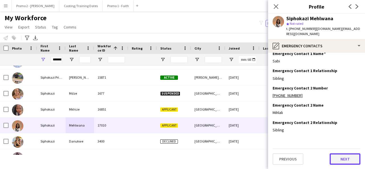
click at [337, 157] on button "Next" at bounding box center [345, 158] width 31 height 11
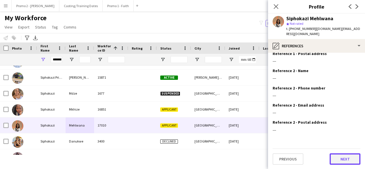
click at [338, 159] on button "Next" at bounding box center [345, 158] width 31 height 11
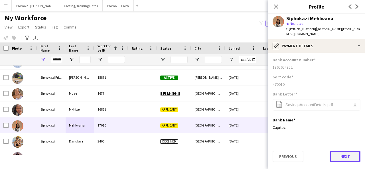
click at [346, 156] on button "Next" at bounding box center [345, 156] width 31 height 11
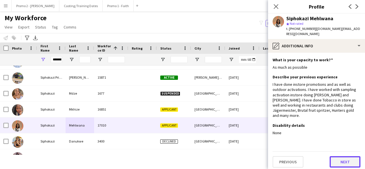
click at [347, 156] on button "Next" at bounding box center [345, 161] width 31 height 11
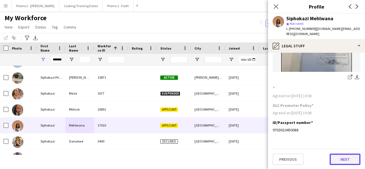
click at [344, 161] on button "Next" at bounding box center [345, 159] width 31 height 11
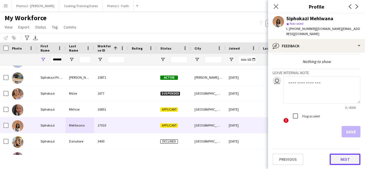
click at [343, 163] on button "Next" at bounding box center [345, 159] width 31 height 11
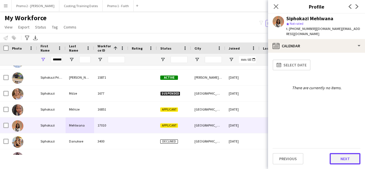
click at [346, 163] on button "Next" at bounding box center [345, 158] width 31 height 11
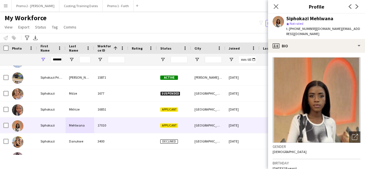
click at [226, 33] on div "My Workforce View Views Default view Applicants New view Update view Delete vie…" at bounding box center [182, 23] width 365 height 19
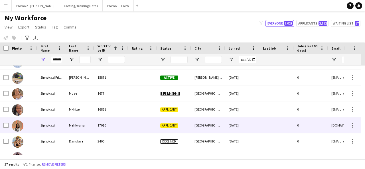
click at [66, 122] on div "Mehlwana" at bounding box center [80, 126] width 29 height 16
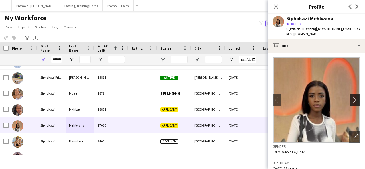
click at [353, 97] on app-icon "chevron-right" at bounding box center [356, 100] width 9 height 6
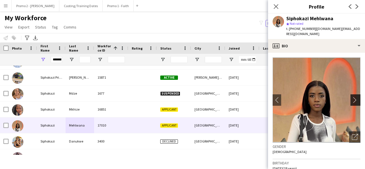
click at [353, 97] on app-icon "chevron-right" at bounding box center [356, 100] width 9 height 6
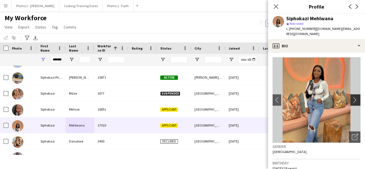
click at [352, 99] on app-icon "chevron-right" at bounding box center [356, 100] width 9 height 6
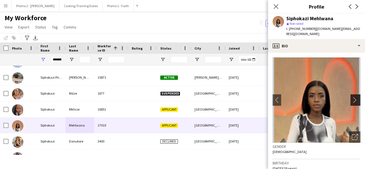
click at [352, 99] on app-icon "chevron-right" at bounding box center [356, 100] width 9 height 6
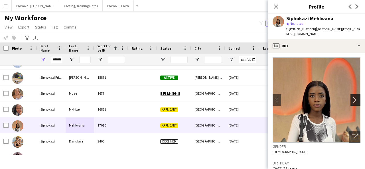
click at [352, 99] on app-icon "chevron-right" at bounding box center [356, 100] width 9 height 6
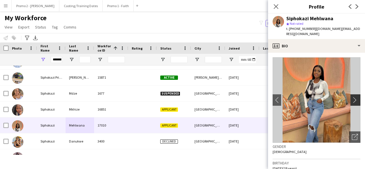
click at [353, 101] on app-icon "chevron-right" at bounding box center [356, 100] width 9 height 6
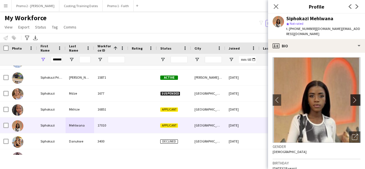
click at [353, 101] on app-icon "chevron-right" at bounding box center [356, 100] width 9 height 6
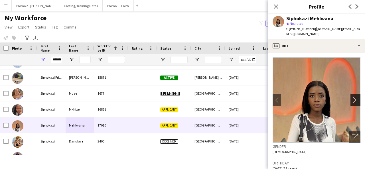
click at [353, 101] on app-icon "chevron-right" at bounding box center [356, 100] width 9 height 6
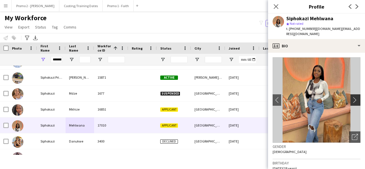
click at [353, 101] on app-icon "chevron-right" at bounding box center [356, 100] width 9 height 6
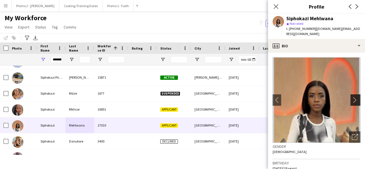
click at [353, 101] on app-icon "chevron-right" at bounding box center [356, 100] width 9 height 6
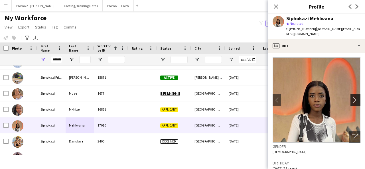
click at [353, 101] on app-icon "chevron-right" at bounding box center [356, 100] width 9 height 6
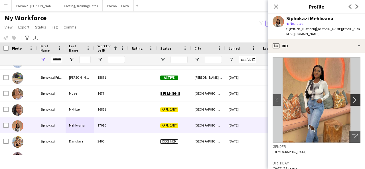
click at [353, 101] on app-icon "chevron-right" at bounding box center [356, 100] width 9 height 6
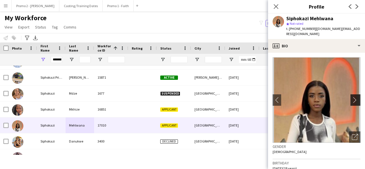
click at [353, 101] on app-icon "chevron-right" at bounding box center [356, 100] width 9 height 6
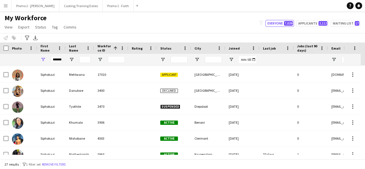
scroll to position [214, 0]
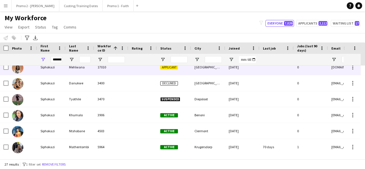
click at [130, 69] on div at bounding box center [142, 67] width 29 height 16
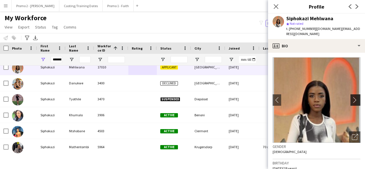
click at [352, 97] on app-icon "chevron-right" at bounding box center [356, 100] width 9 height 6
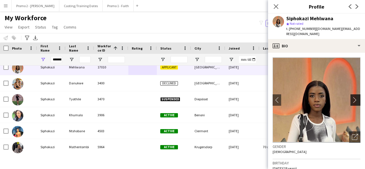
click at [352, 97] on app-icon "chevron-right" at bounding box center [356, 100] width 9 height 6
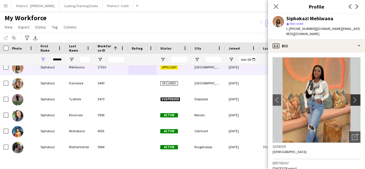
click at [352, 97] on app-icon "chevron-right" at bounding box center [356, 100] width 9 height 6
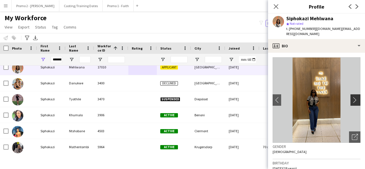
click at [352, 97] on app-icon "chevron-right" at bounding box center [356, 100] width 9 height 6
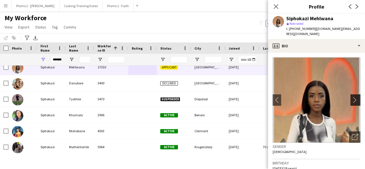
click at [352, 97] on app-icon "chevron-right" at bounding box center [356, 100] width 9 height 6
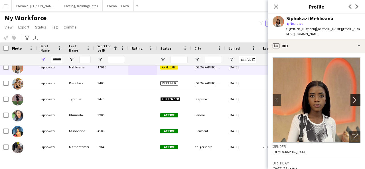
click at [352, 97] on app-icon "chevron-right" at bounding box center [356, 100] width 9 height 6
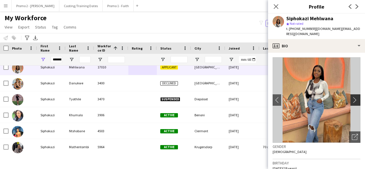
click at [352, 97] on app-icon "chevron-right" at bounding box center [356, 100] width 9 height 6
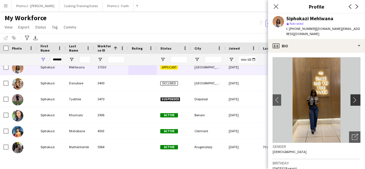
click at [352, 97] on app-icon "chevron-right" at bounding box center [356, 100] width 9 height 6
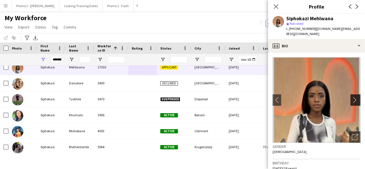
click at [352, 97] on app-icon "chevron-right" at bounding box center [356, 100] width 9 height 6
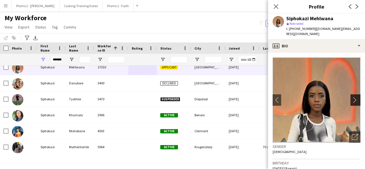
click at [352, 97] on app-icon "chevron-right" at bounding box center [356, 100] width 9 height 6
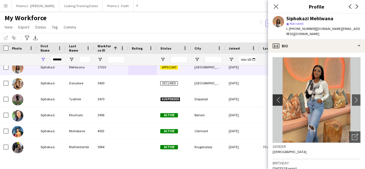
click at [278, 99] on app-icon "chevron-left" at bounding box center [277, 100] width 9 height 6
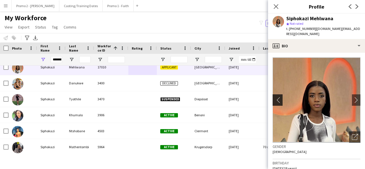
click at [278, 99] on app-icon "chevron-left" at bounding box center [277, 100] width 9 height 6
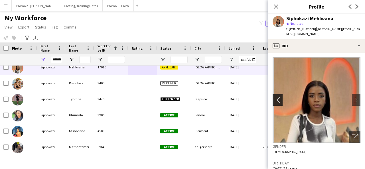
click at [278, 99] on app-icon "chevron-left" at bounding box center [277, 100] width 9 height 6
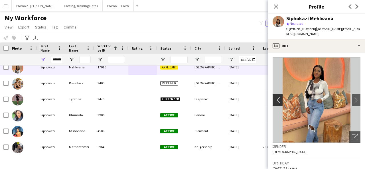
click at [278, 99] on app-icon "chevron-left" at bounding box center [277, 100] width 9 height 6
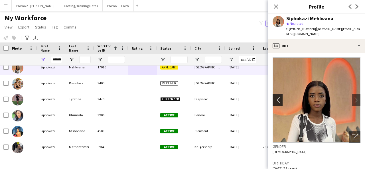
click at [278, 99] on app-icon "chevron-left" at bounding box center [277, 100] width 9 height 6
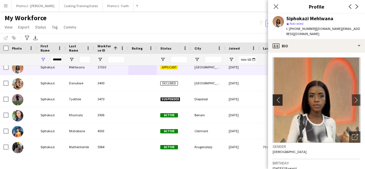
click at [278, 99] on app-icon "chevron-left" at bounding box center [277, 100] width 9 height 6
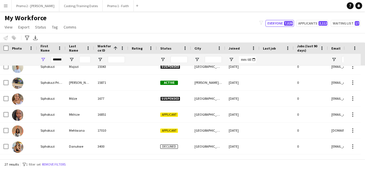
scroll to position [163, 0]
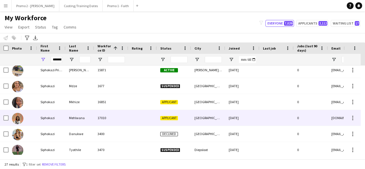
click at [104, 121] on div "17010" at bounding box center [111, 118] width 34 height 16
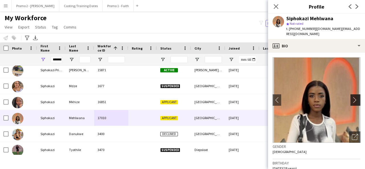
click at [353, 100] on app-icon "chevron-right" at bounding box center [356, 100] width 9 height 6
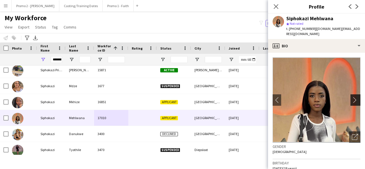
click at [353, 100] on app-icon "chevron-right" at bounding box center [356, 100] width 9 height 6
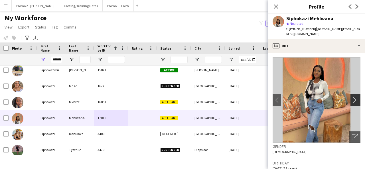
click at [353, 100] on app-icon "chevron-right" at bounding box center [356, 100] width 9 height 6
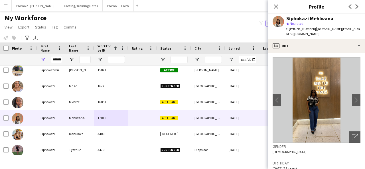
click at [176, 23] on div "My Workforce View Views Default view Applicants New view Update view Delete vie…" at bounding box center [182, 23] width 365 height 19
